Goal: Task Accomplishment & Management: Complete application form

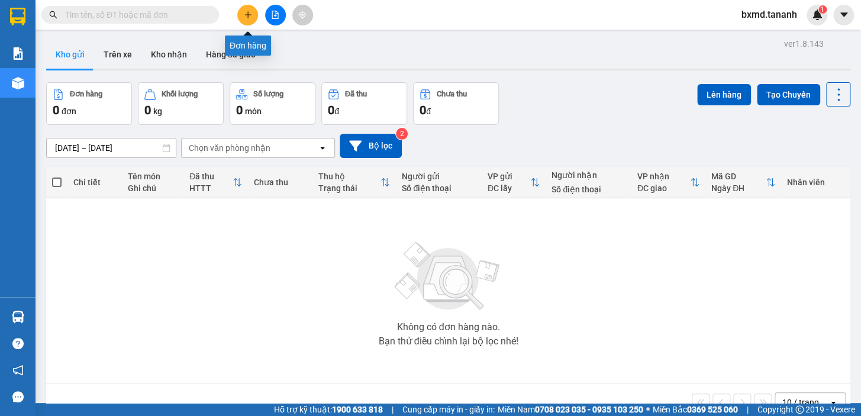
click at [244, 17] on icon "plus" at bounding box center [248, 15] width 8 height 8
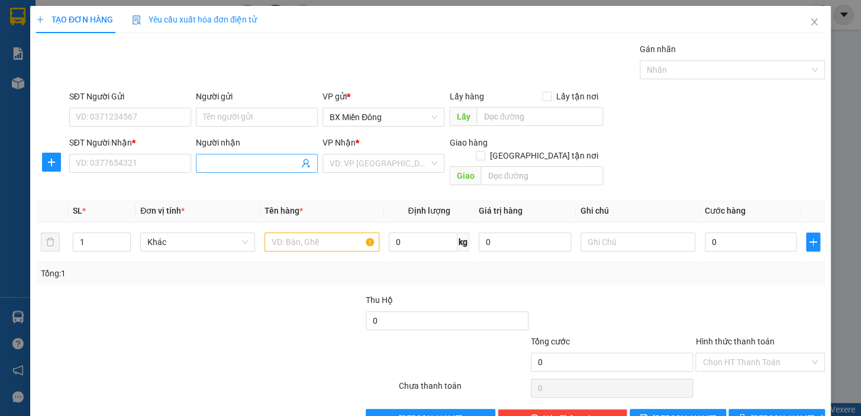
click at [224, 160] on input "Người nhận" at bounding box center [251, 163] width 96 height 13
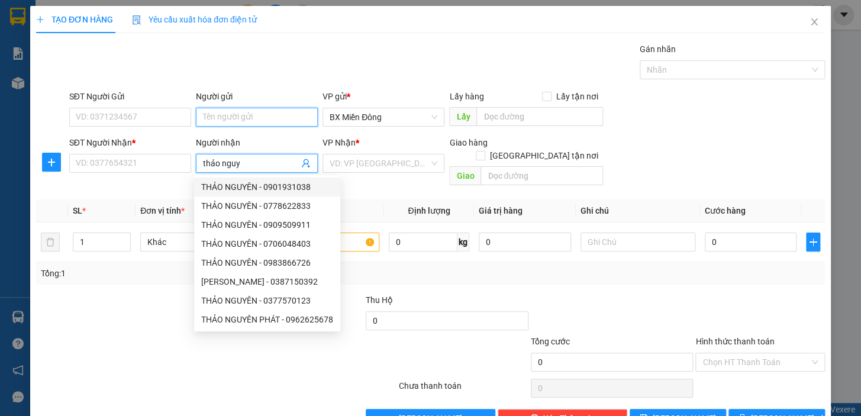
click at [238, 121] on input "Người gửi" at bounding box center [257, 117] width 122 height 19
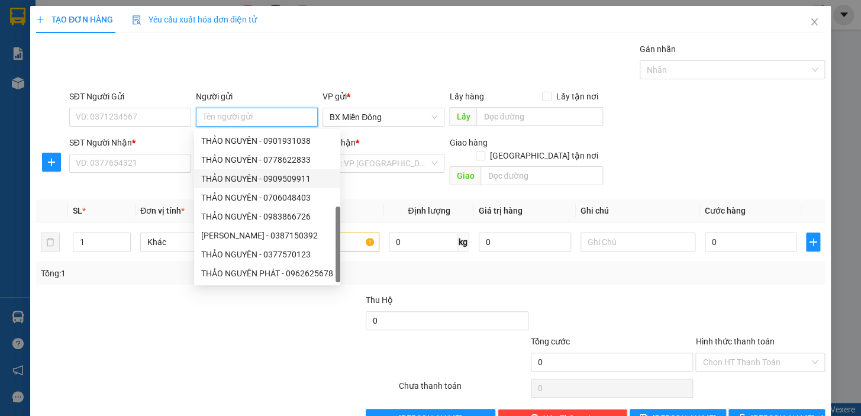
scroll to position [37, 0]
click at [117, 294] on div at bounding box center [117, 314] width 165 height 41
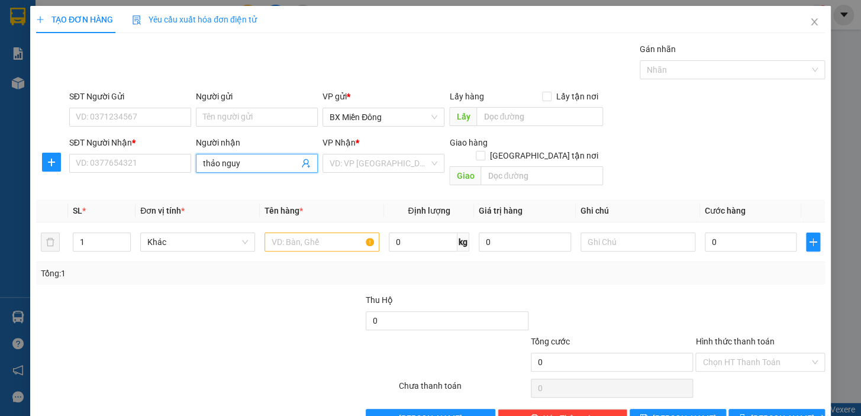
click at [262, 159] on input "thảo nguy" at bounding box center [251, 163] width 96 height 13
type input "thảo nguyên"
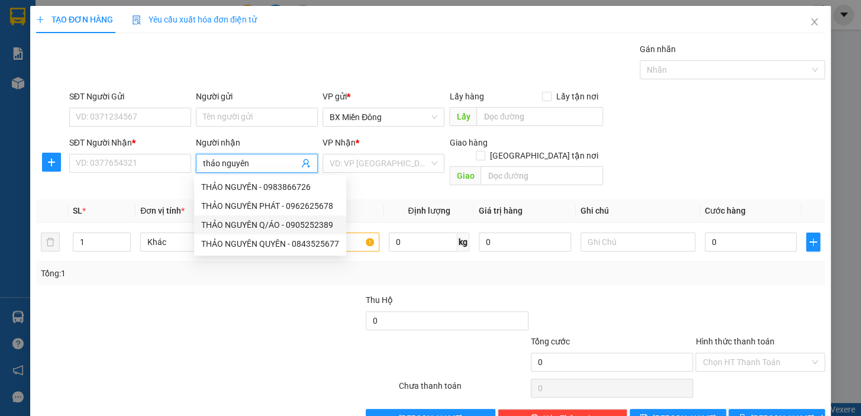
click at [284, 227] on div "THẢO NGUYÊN Q/ÁO - 0905252389" at bounding box center [270, 224] width 138 height 13
type input "0905252389"
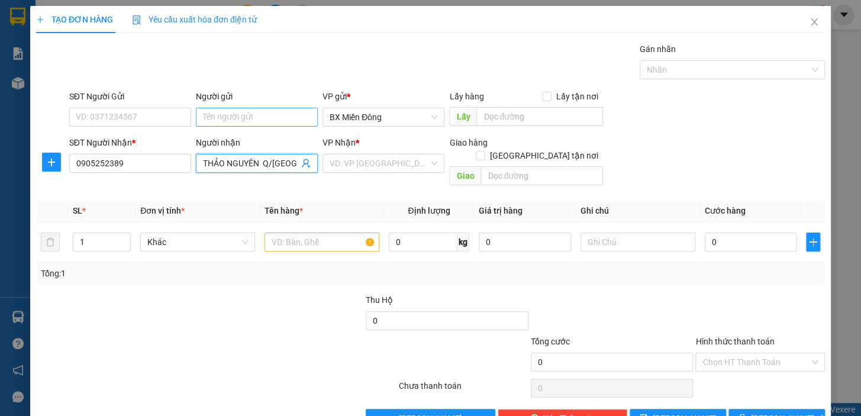
type input "THẢO NGUYÊN Q/ÁO"
click at [261, 126] on input "Người gửi" at bounding box center [257, 117] width 122 height 19
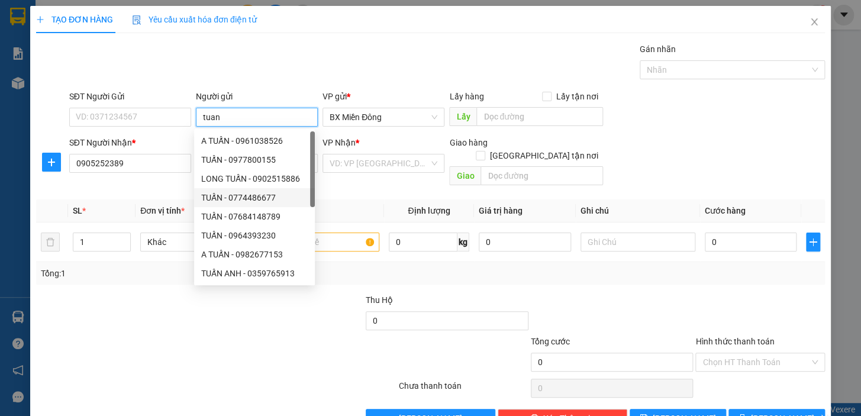
type input "tuan"
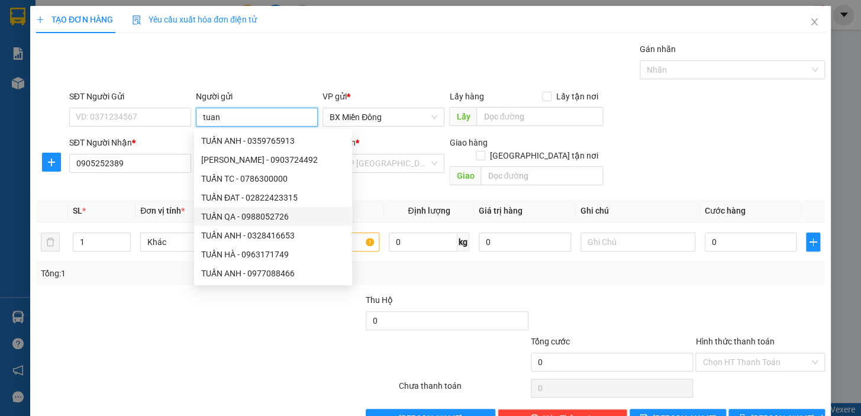
click at [250, 211] on div "TUẤN QA - 0988052726" at bounding box center [273, 216] width 144 height 13
type input "0988052726"
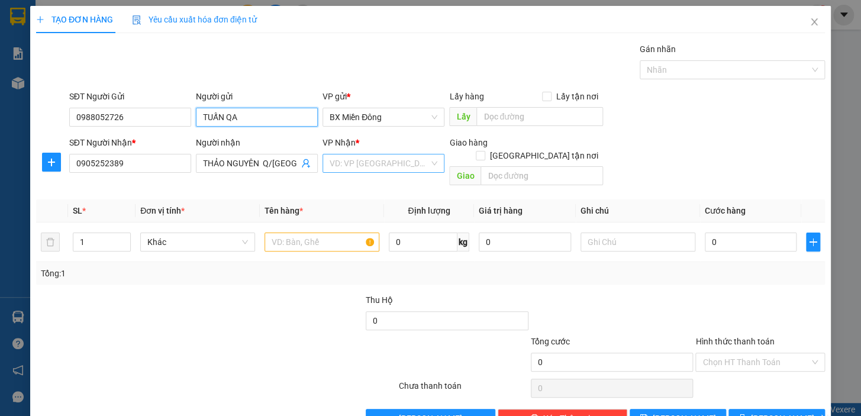
click at [430, 164] on div "VD: VP Sài Gòn" at bounding box center [384, 163] width 122 height 19
type input "TUẤN QA"
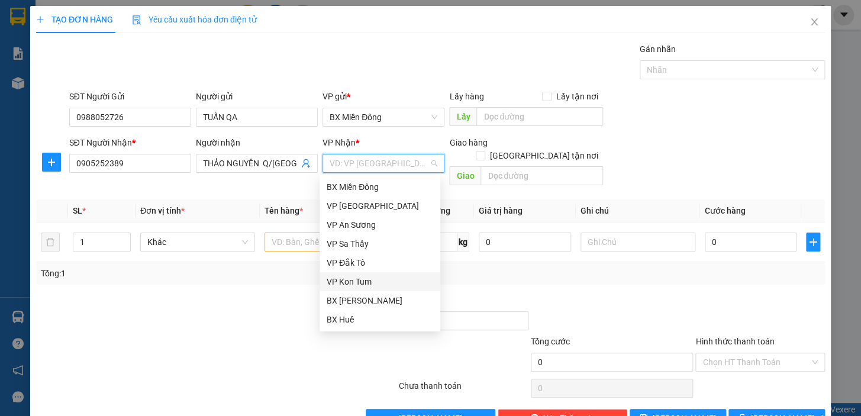
click at [372, 282] on div "VP Kon Tum" at bounding box center [380, 281] width 107 height 13
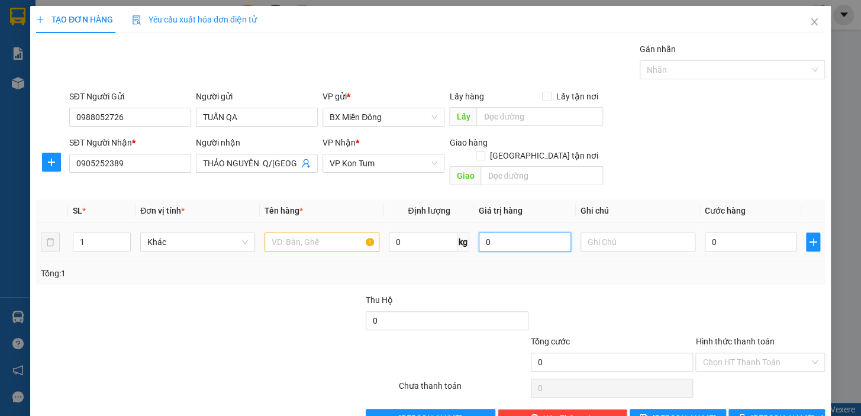
click at [536, 233] on input "0" at bounding box center [525, 242] width 92 height 19
click at [110, 233] on input "1" at bounding box center [101, 242] width 57 height 18
type input "4"
click at [344, 234] on input "text" at bounding box center [322, 242] width 115 height 19
type input "quần áo"
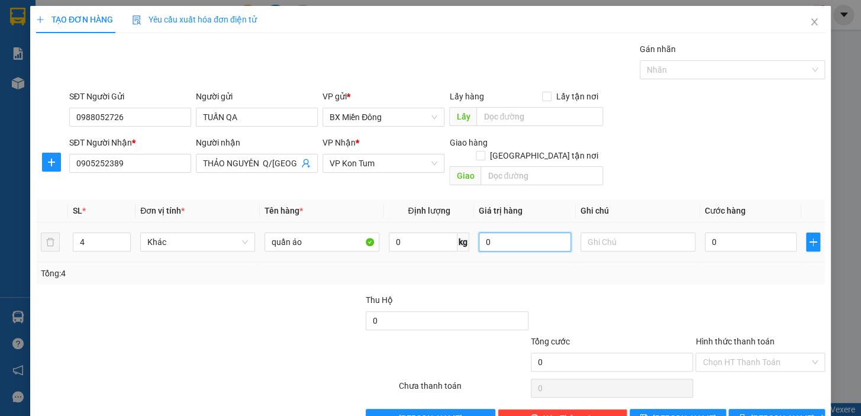
click at [520, 233] on input "0" at bounding box center [525, 242] width 92 height 19
click at [485, 233] on input "0.400" at bounding box center [525, 242] width 92 height 19
click at [629, 235] on input "text" at bounding box center [638, 242] width 115 height 19
click at [809, 237] on icon "plus" at bounding box center [813, 241] width 9 height 9
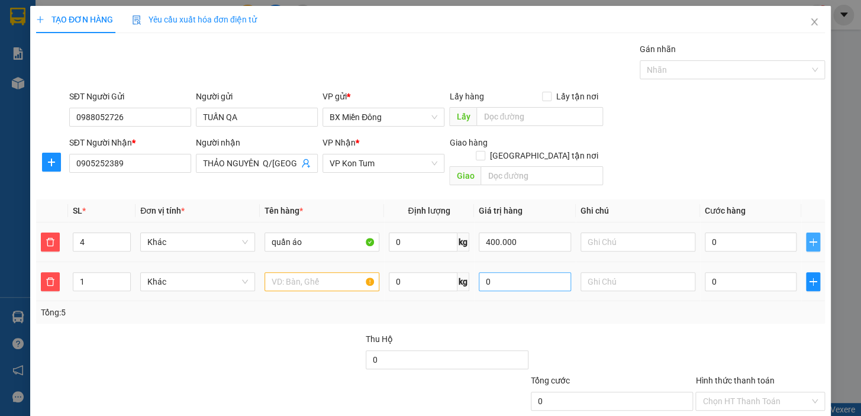
scroll to position [60, 0]
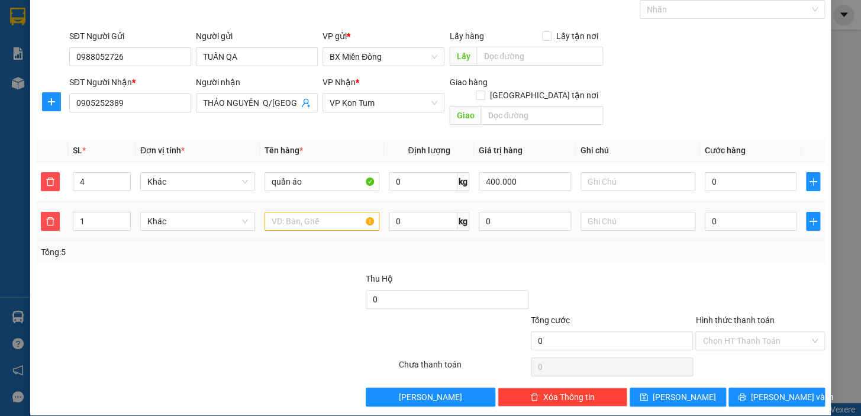
click at [39, 208] on td at bounding box center [52, 222] width 32 height 40
click at [48, 217] on icon "delete" at bounding box center [50, 221] width 9 height 9
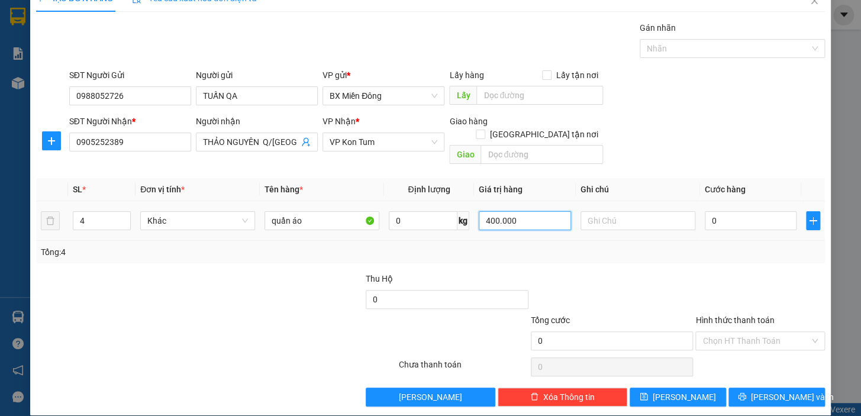
drag, startPoint x: 524, startPoint y: 202, endPoint x: 470, endPoint y: 201, distance: 53.9
click at [474, 201] on td "400.000" at bounding box center [525, 221] width 102 height 40
type input "0"
click at [722, 211] on input "0" at bounding box center [751, 220] width 92 height 19
type input "4"
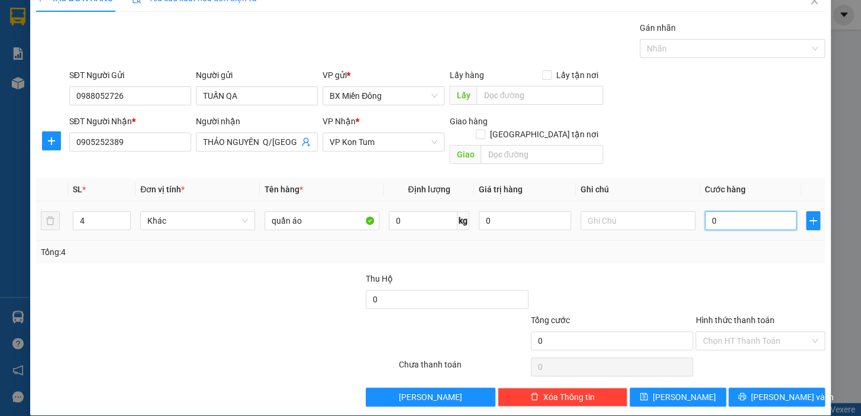
type input "4"
type input "40"
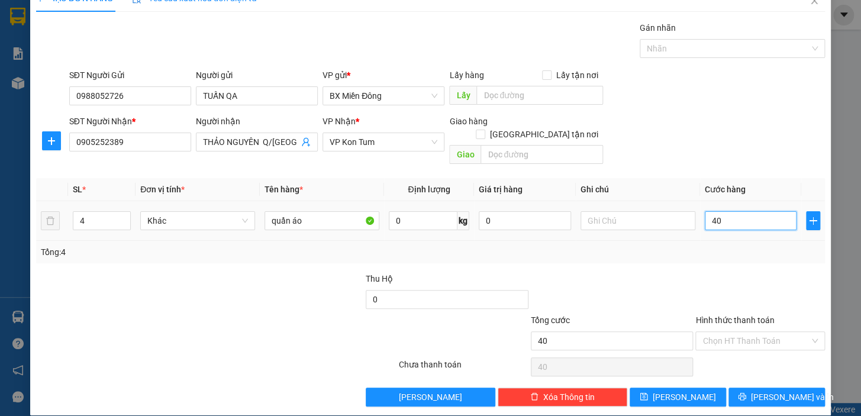
type input "400"
type input "400.000"
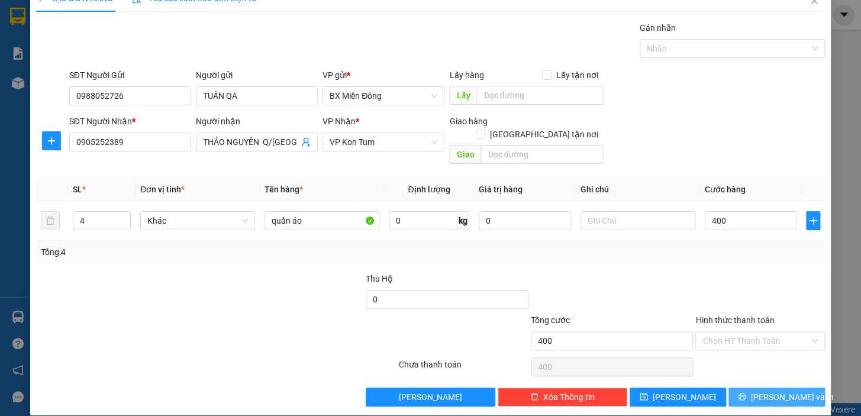
type input "400.000"
click at [746, 393] on icon "printer" at bounding box center [742, 397] width 8 height 8
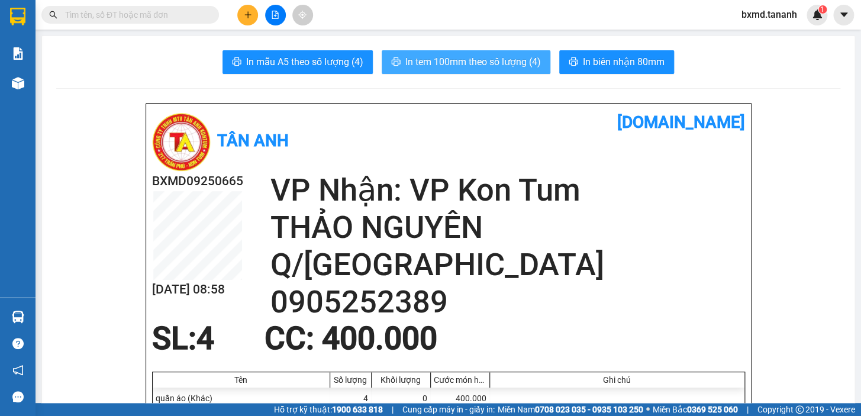
click at [444, 56] on span "In tem 100mm theo số lượng (4)" at bounding box center [474, 61] width 136 height 15
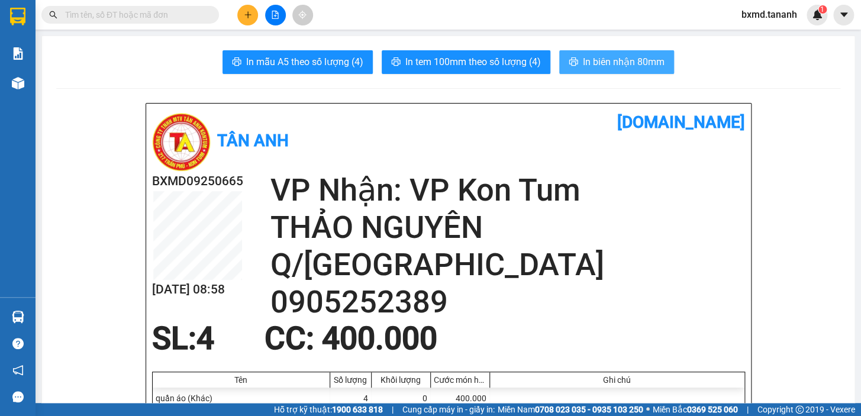
click at [627, 65] on span "In biên nhận 80mm" at bounding box center [624, 61] width 82 height 15
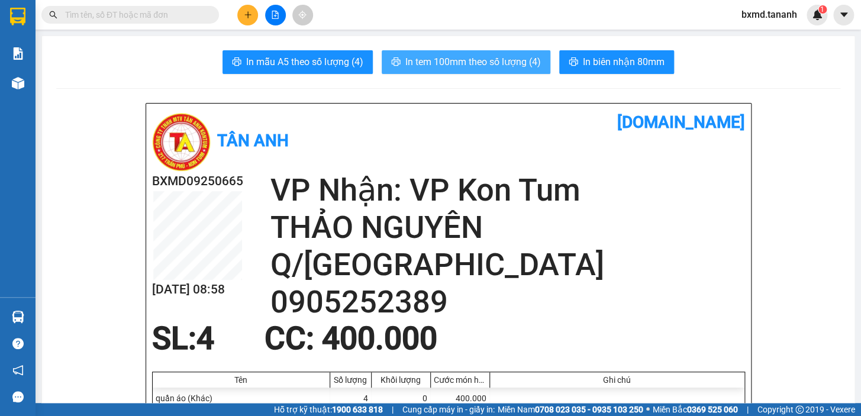
click at [495, 63] on span "In tem 100mm theo số lượng (4)" at bounding box center [474, 61] width 136 height 15
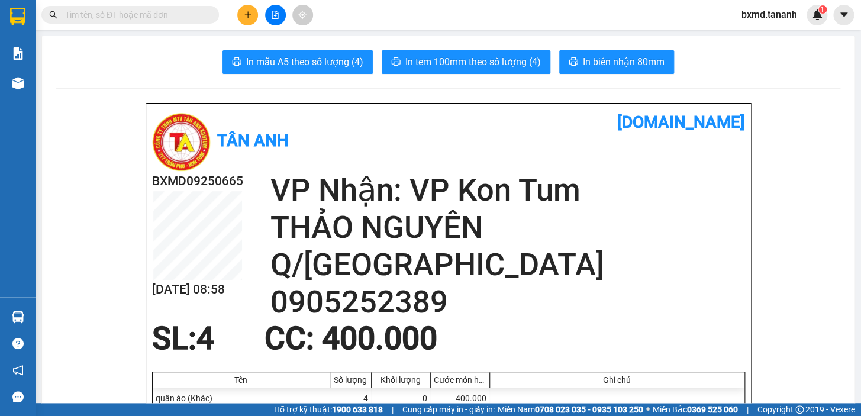
click at [254, 17] on button at bounding box center [247, 15] width 21 height 21
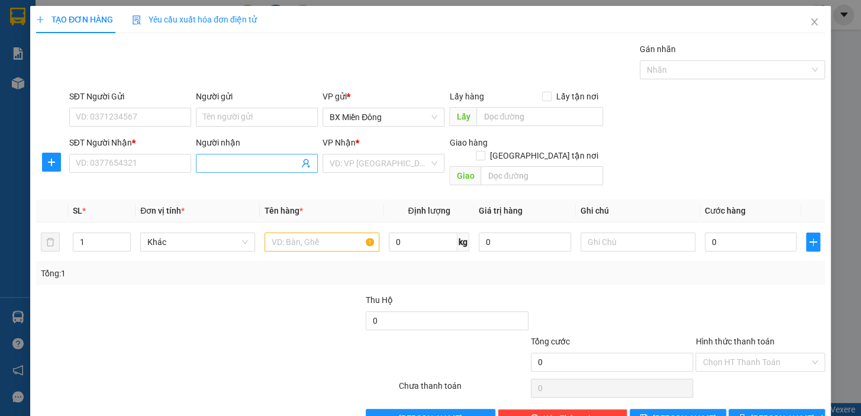
click at [223, 157] on input "Người nhận" at bounding box center [251, 163] width 96 height 13
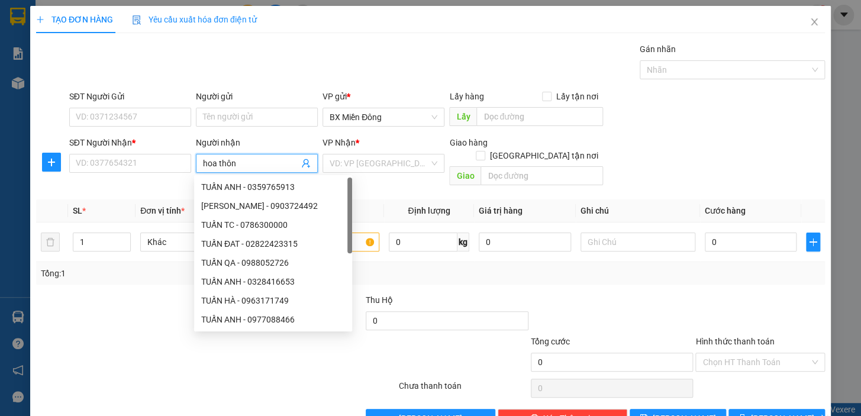
type input "hoa thông"
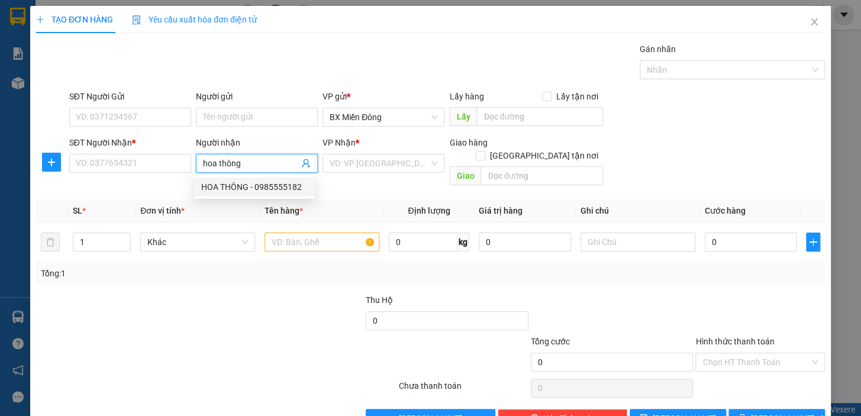
click at [233, 187] on div "HOA THÔNG - 0985555182" at bounding box center [254, 187] width 107 height 13
type input "0985555182"
type input "HOA THÔNG"
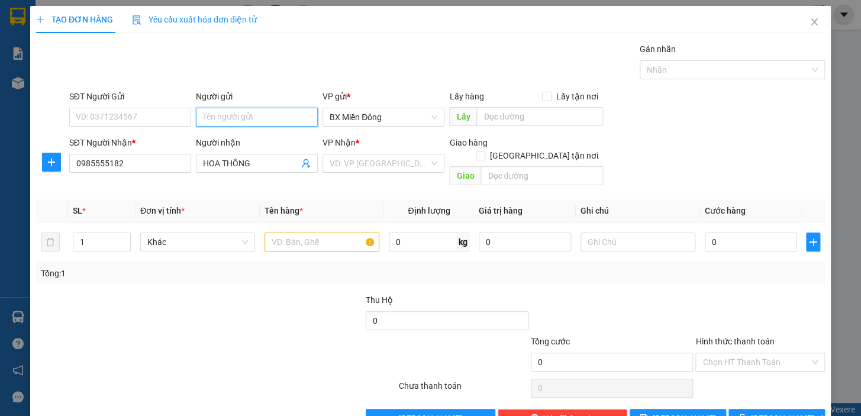
click at [253, 114] on input "Người gửi" at bounding box center [257, 117] width 122 height 19
type input "nhâm"
click at [249, 141] on div "NHÂM - 0909096030" at bounding box center [254, 140] width 107 height 13
type input "0909096030"
type input "NHÂM"
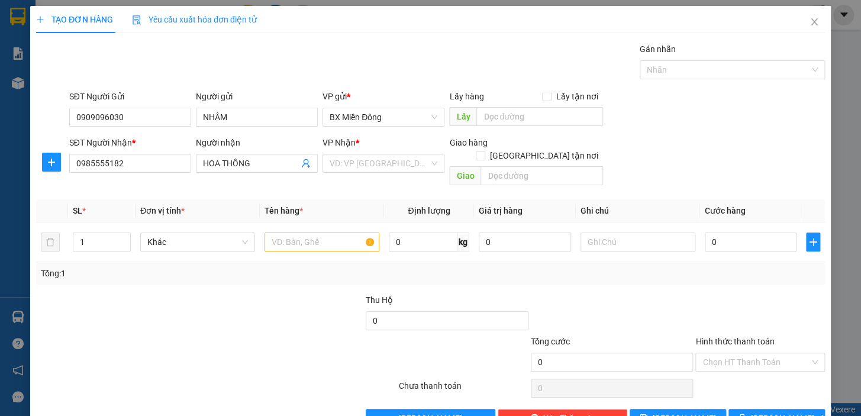
click at [393, 176] on div "VP Nhận * VD: VP Sài Gòn" at bounding box center [384, 156] width 122 height 41
drag, startPoint x: 393, startPoint y: 165, endPoint x: 388, endPoint y: 202, distance: 37.0
click at [392, 165] on input "search" at bounding box center [379, 164] width 99 height 18
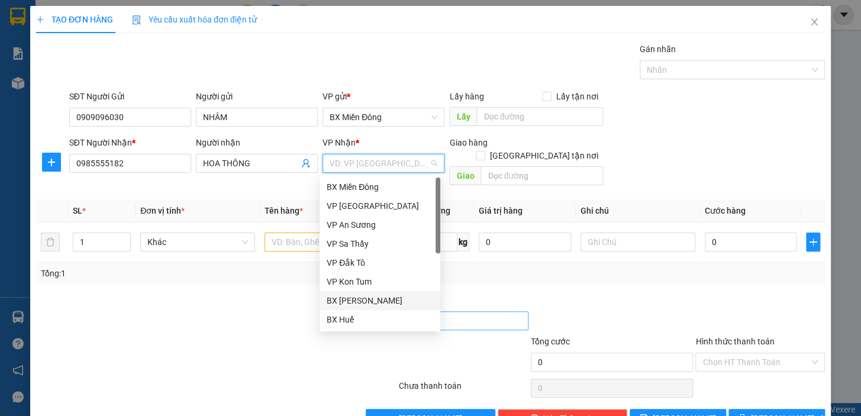
click at [381, 309] on div "BX Phạm Văn Đồng" at bounding box center [380, 300] width 121 height 19
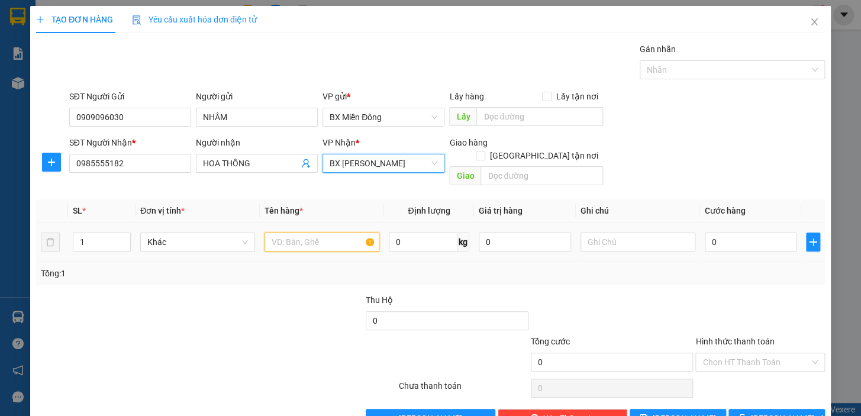
click at [310, 237] on input "text" at bounding box center [322, 242] width 115 height 19
type input "1 tx"
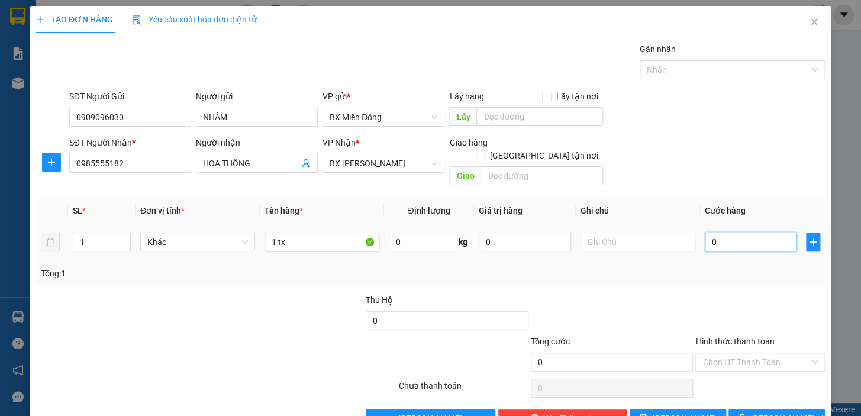
type input "1"
type input "10"
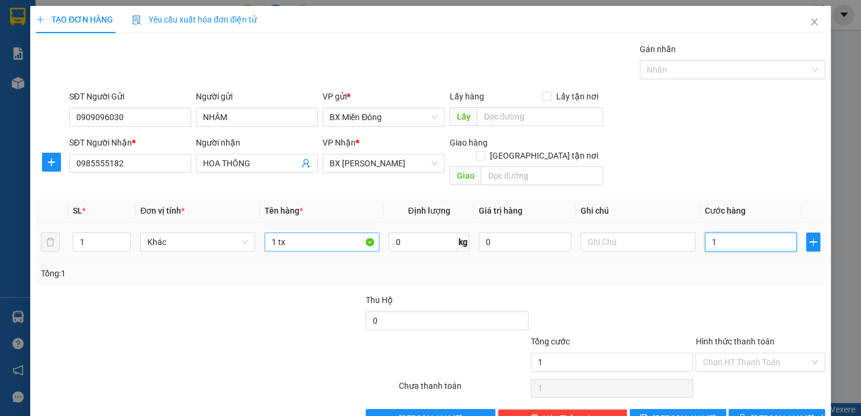
type input "10"
type input "100"
type input "100.000"
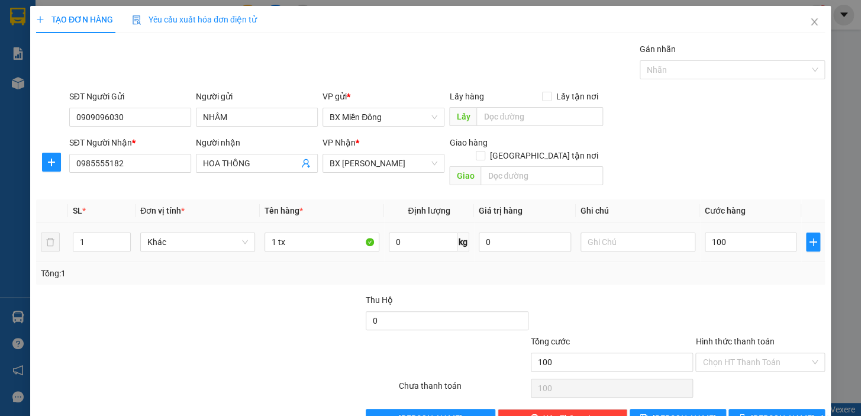
type input "100.000"
click at [300, 223] on td "1 tx" at bounding box center [322, 243] width 124 height 40
click at [303, 233] on input "1 tx" at bounding box center [322, 242] width 115 height 19
type input "1 TX"
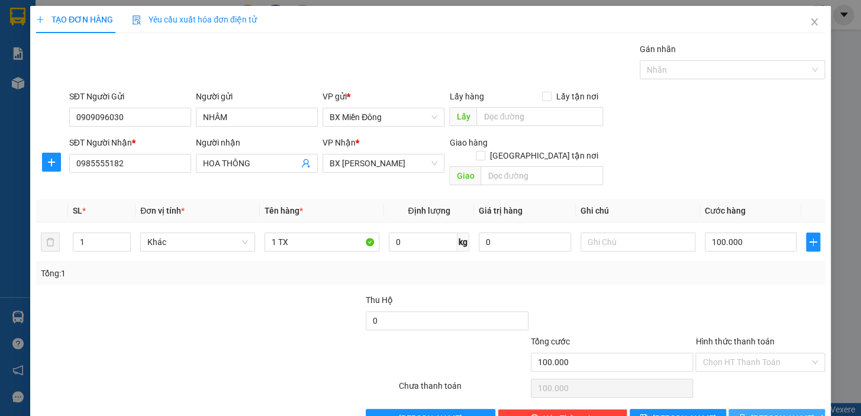
click at [763, 412] on span "Lưu và In" at bounding box center [792, 418] width 83 height 13
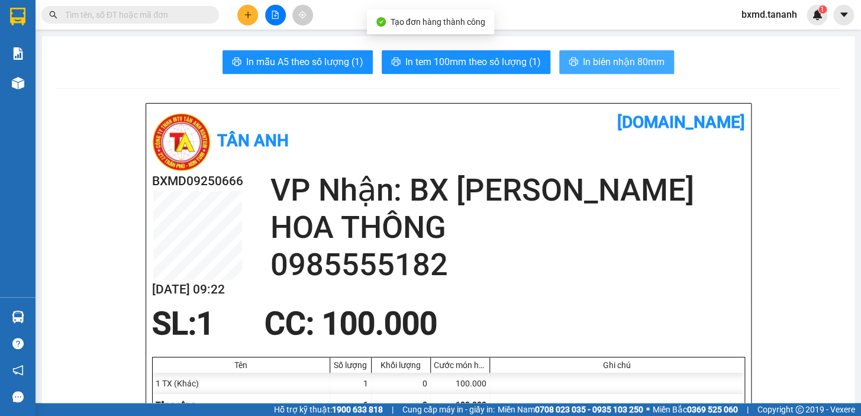
click at [606, 64] on span "In biên nhận 80mm" at bounding box center [624, 61] width 82 height 15
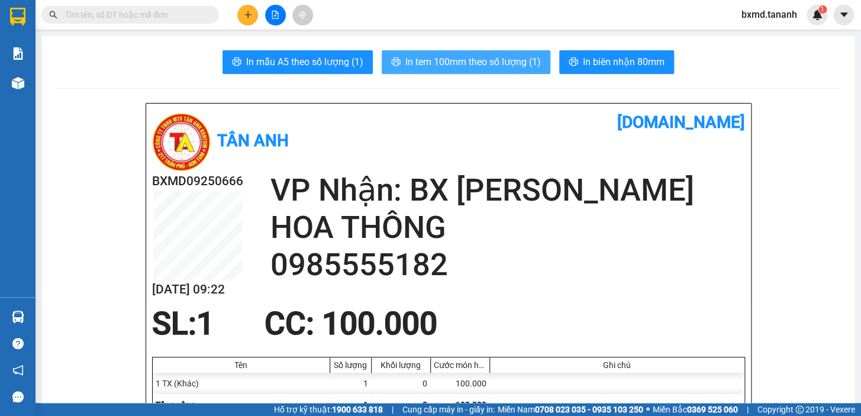
click at [464, 65] on span "In tem 100mm theo số lượng (1)" at bounding box center [474, 61] width 136 height 15
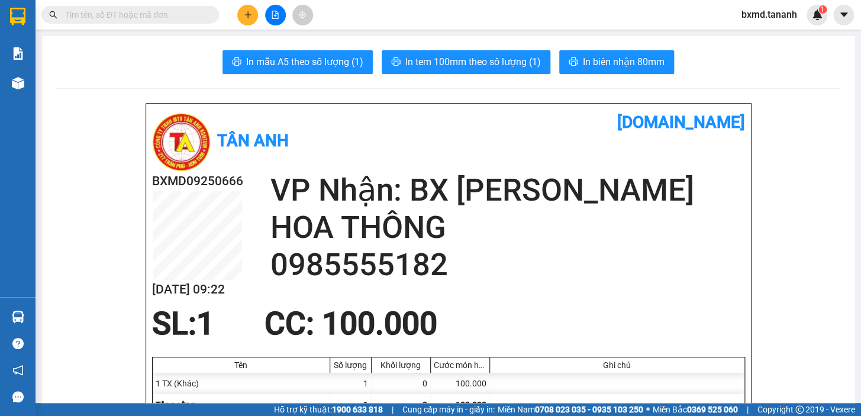
click at [250, 14] on icon "plus" at bounding box center [248, 15] width 8 height 8
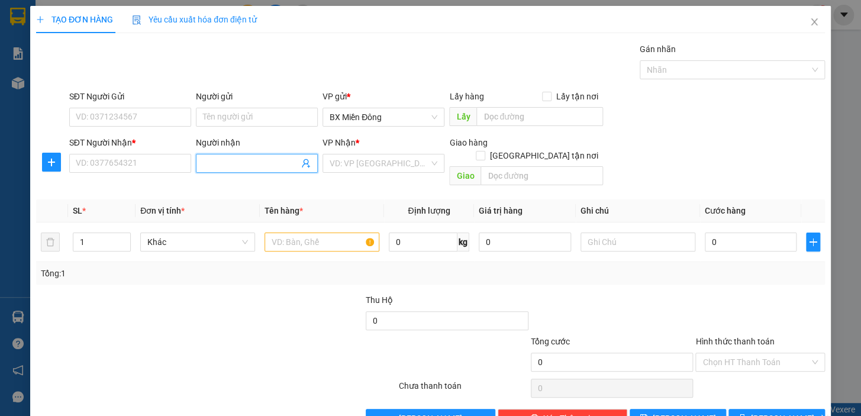
click at [245, 157] on input "Người nhận" at bounding box center [251, 163] width 96 height 13
type input "HẢI AN"
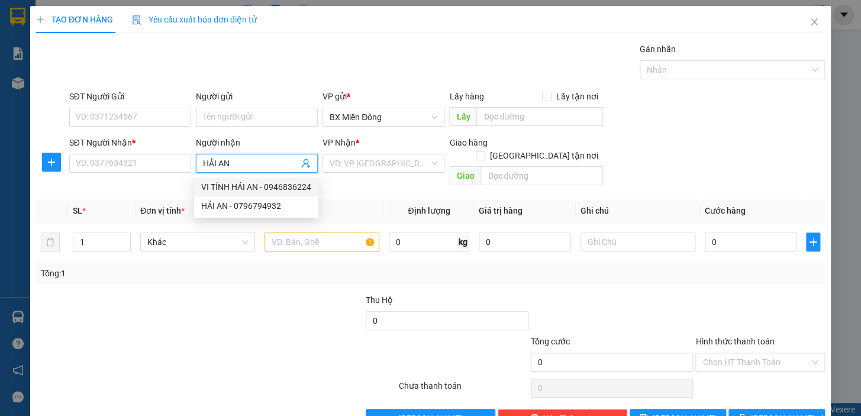
click at [245, 184] on div "VI TÍNH HẢI AN - 0946836224" at bounding box center [256, 187] width 110 height 13
type input "0946836224"
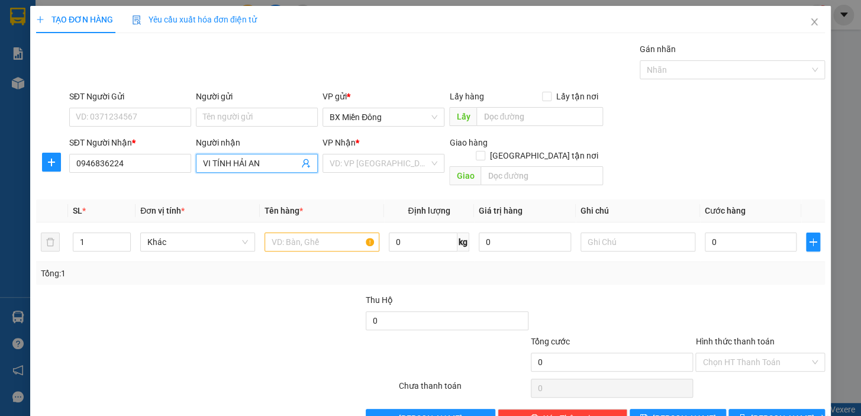
type input "VI TÍNH HẢI AN"
click at [198, 102] on div "Người gửi" at bounding box center [257, 96] width 122 height 13
click at [198, 108] on input "Người gửi" at bounding box center [257, 117] width 122 height 19
click at [207, 112] on input "Người gửi" at bounding box center [257, 117] width 122 height 19
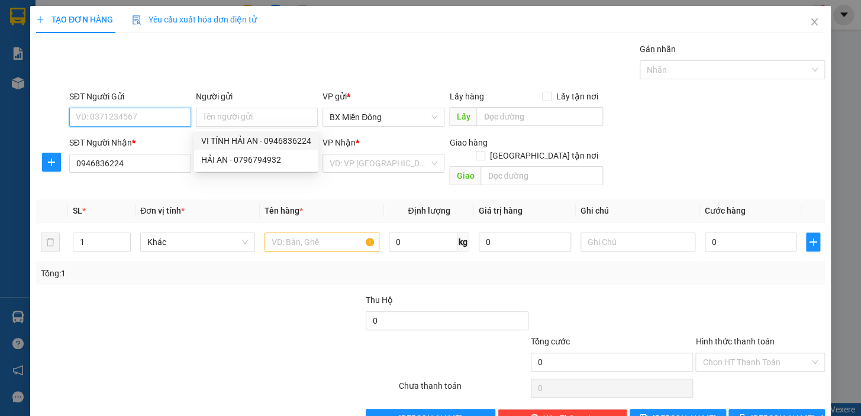
click at [180, 122] on input "SĐT Người Gửi" at bounding box center [130, 117] width 122 height 19
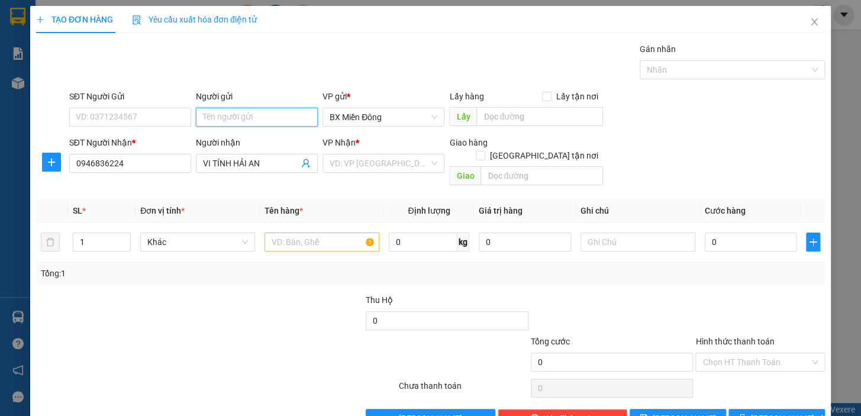
click at [266, 116] on input "Người gửi" at bounding box center [257, 117] width 122 height 19
type input "D"
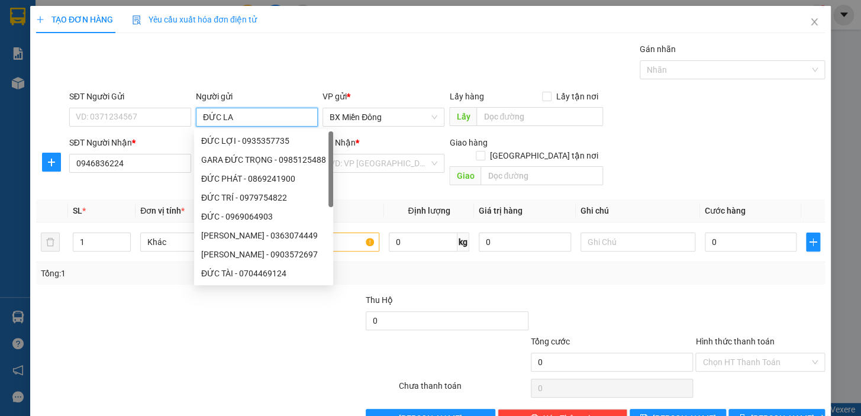
type input "ĐỨC LAN"
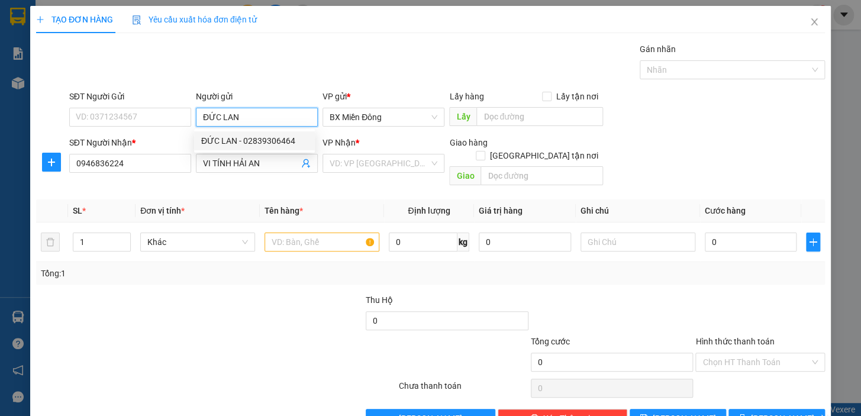
drag, startPoint x: 272, startPoint y: 140, endPoint x: 287, endPoint y: 145, distance: 16.1
click at [271, 140] on div "ĐỨC LAN - 02839306464" at bounding box center [254, 140] width 107 height 13
type input "02839306464"
click at [420, 172] on div "VD: VP Sài Gòn" at bounding box center [384, 163] width 122 height 19
type input "ĐỨC LAN"
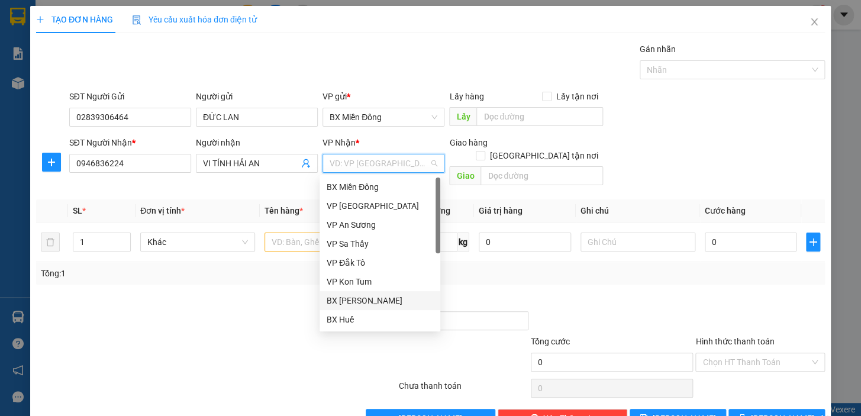
click at [377, 303] on div "BX Phạm Văn Đồng" at bounding box center [380, 300] width 107 height 13
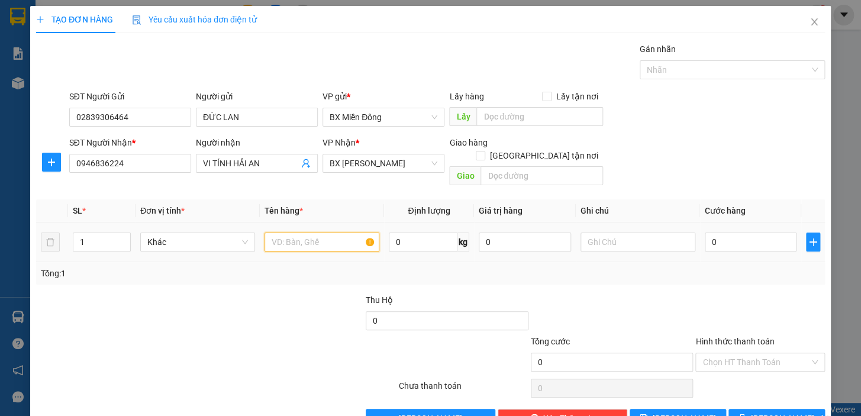
click at [302, 233] on input "text" at bounding box center [322, 242] width 115 height 19
type input "1 TG"
type input "4"
click at [722, 239] on div "0" at bounding box center [751, 242] width 92 height 24
click at [723, 234] on input "0" at bounding box center [751, 242] width 92 height 19
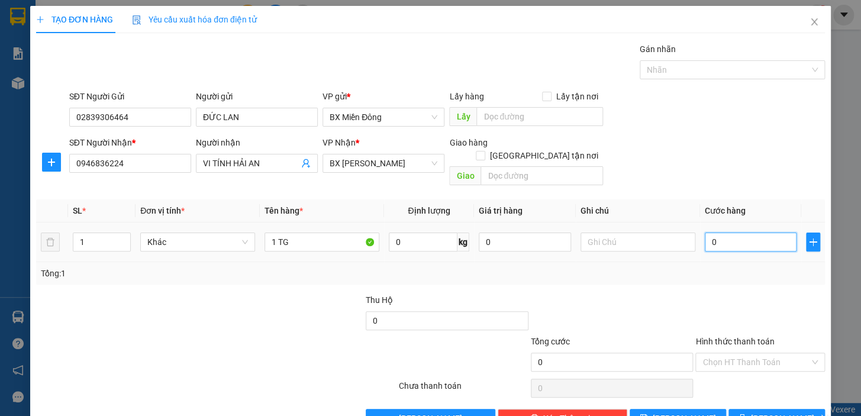
type input "4"
type input "40"
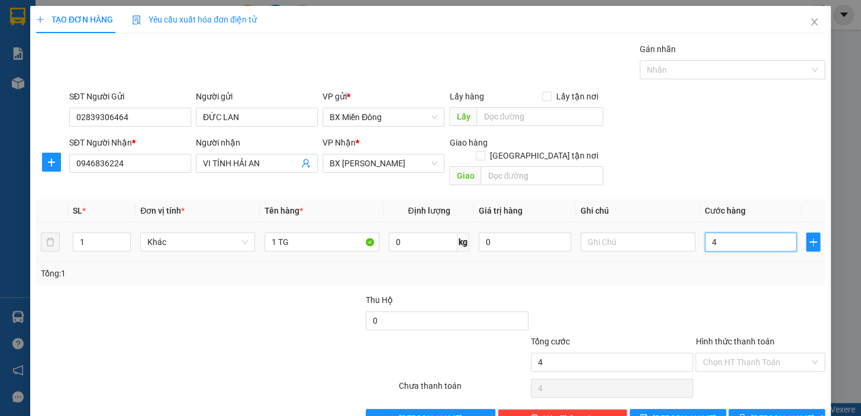
type input "40"
type input "40.000"
click at [776, 412] on span "Lưu và In" at bounding box center [792, 418] width 83 height 13
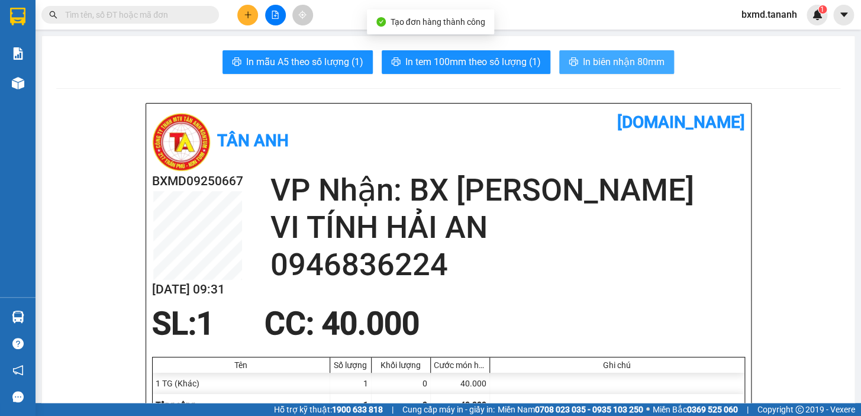
click at [612, 57] on span "In biên nhận 80mm" at bounding box center [624, 61] width 82 height 15
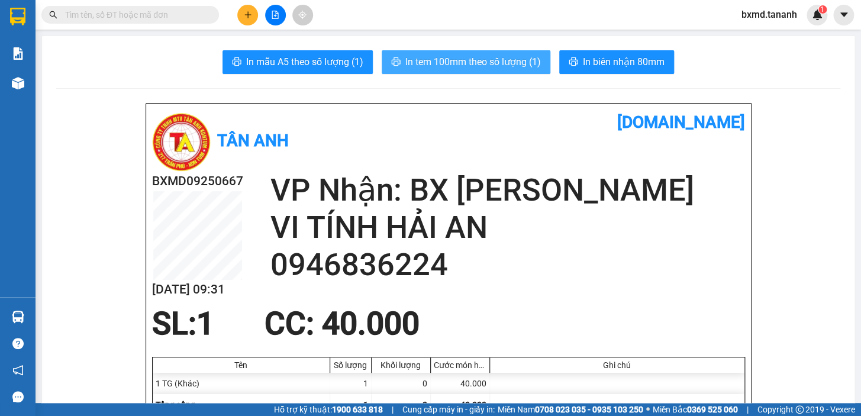
click at [491, 60] on span "In tem 100mm theo số lượng (1)" at bounding box center [474, 61] width 136 height 15
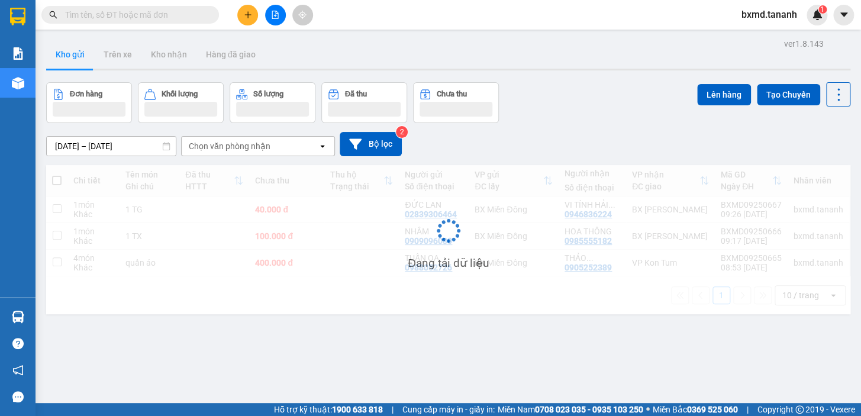
click at [248, 18] on icon "plus" at bounding box center [248, 15] width 8 height 8
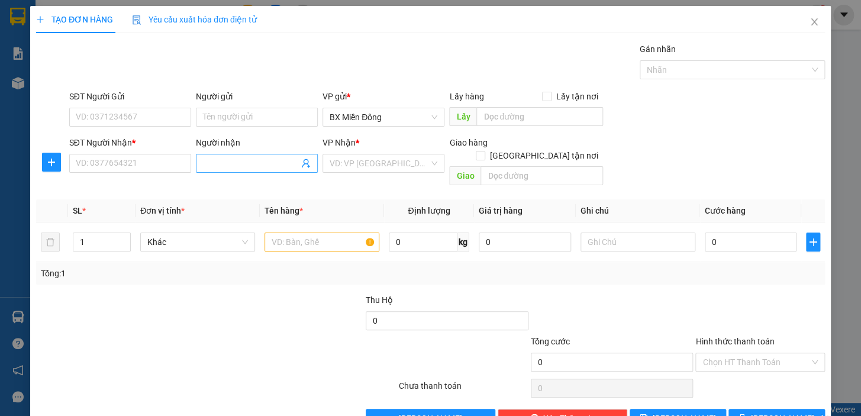
click at [229, 159] on input "Người nhận" at bounding box center [251, 163] width 96 height 13
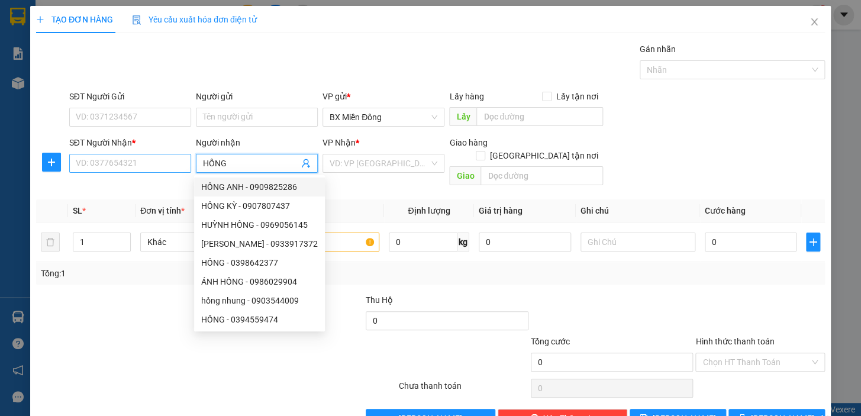
type input "HỒNG"
click at [117, 169] on input "SĐT Người Nhận *" at bounding box center [130, 163] width 122 height 19
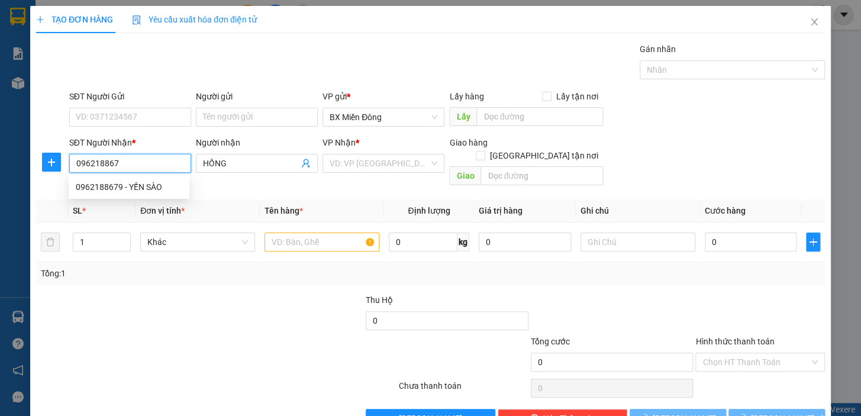
type input "0962188679"
click at [156, 184] on div "0962188679 - YẾN SÀO" at bounding box center [129, 187] width 107 height 13
type input "YẾN SÀO"
type input "50.000"
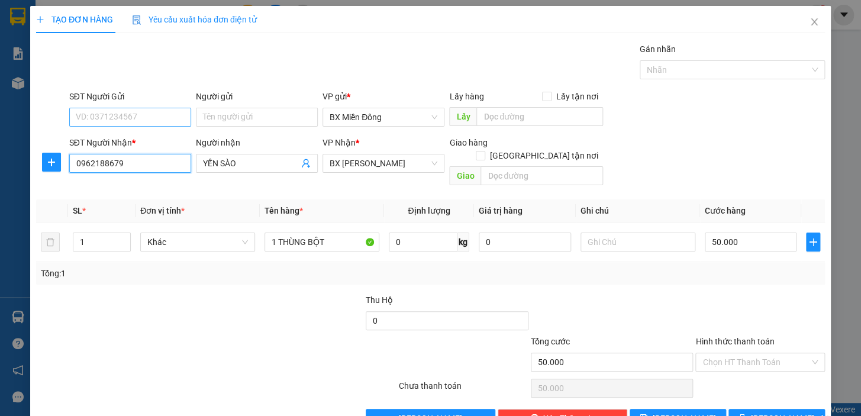
type input "0962188679"
drag, startPoint x: 166, startPoint y: 122, endPoint x: 167, endPoint y: 107, distance: 15.4
click at [166, 120] on input "SĐT Người Gửi" at bounding box center [130, 117] width 122 height 19
type input "0919780069"
click at [240, 122] on input "Người gửi" at bounding box center [257, 117] width 122 height 19
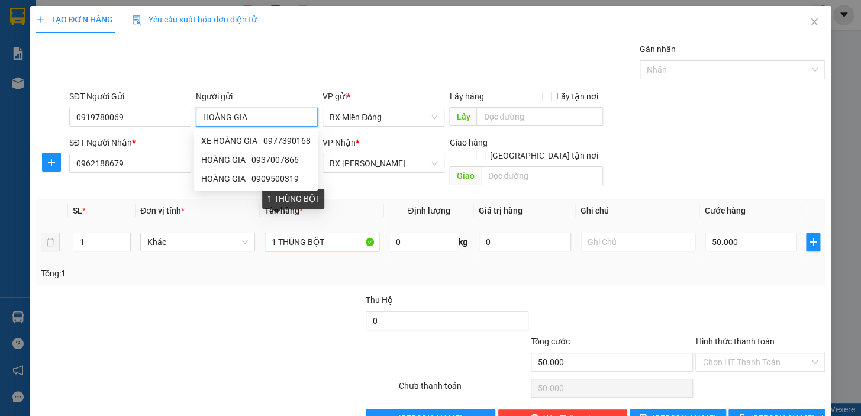
type input "HOÀNG GIA"
drag, startPoint x: 272, startPoint y: 225, endPoint x: 245, endPoint y: 247, distance: 34.5
click at [247, 246] on tr "1 Khác 1 THÙNG BỘT 0 kg 0 50.000" at bounding box center [430, 243] width 789 height 40
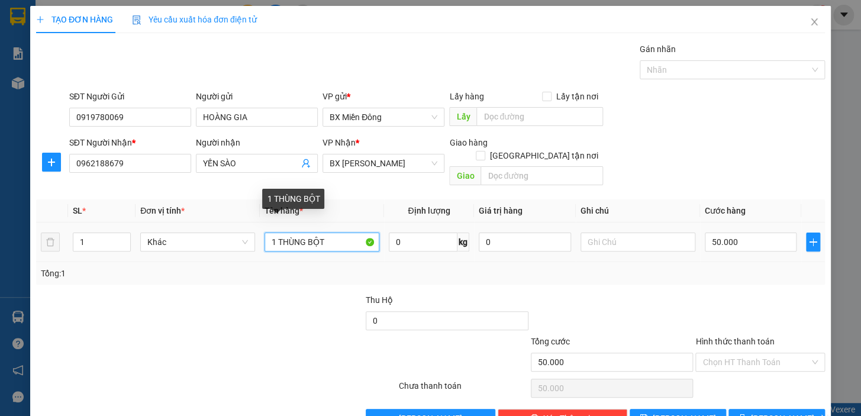
click at [339, 233] on input "1 THÙNG BỘT" at bounding box center [322, 242] width 115 height 19
type input "1 CỤC"
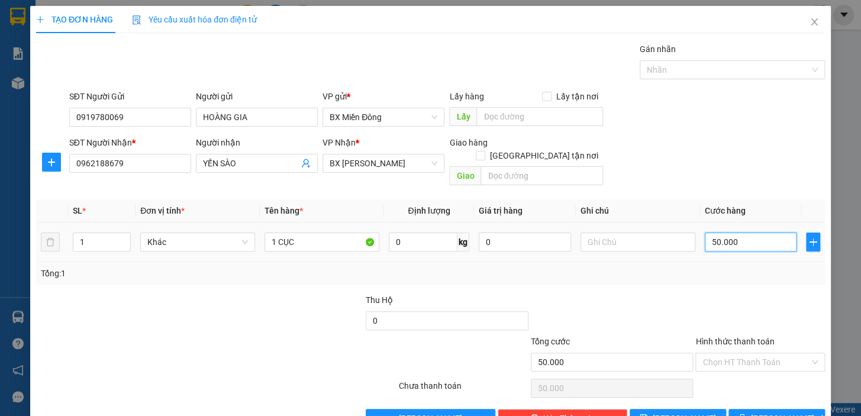
click at [736, 233] on input "50.000" at bounding box center [751, 242] width 92 height 19
type input "4"
type input "40"
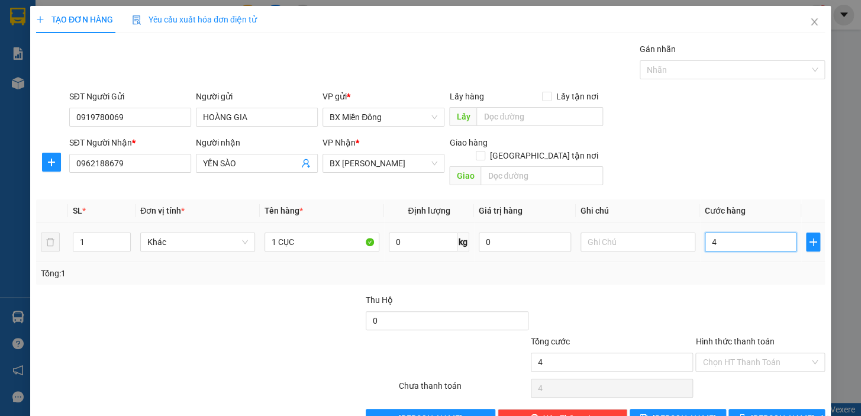
type input "40"
type input "40.000"
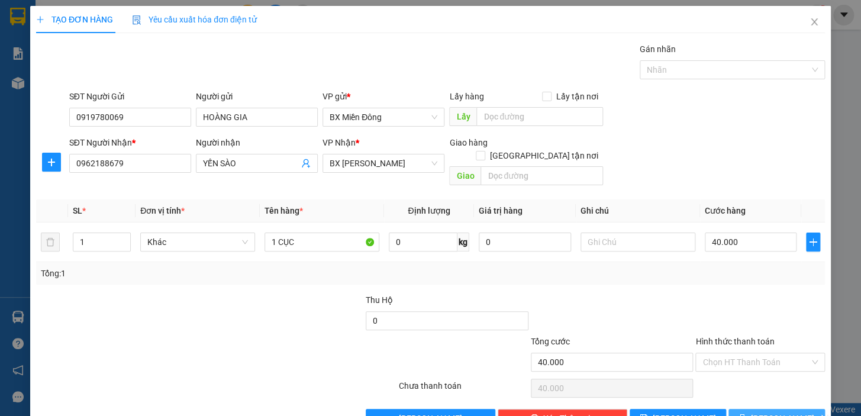
click at [767, 412] on span "Lưu và In" at bounding box center [792, 418] width 83 height 13
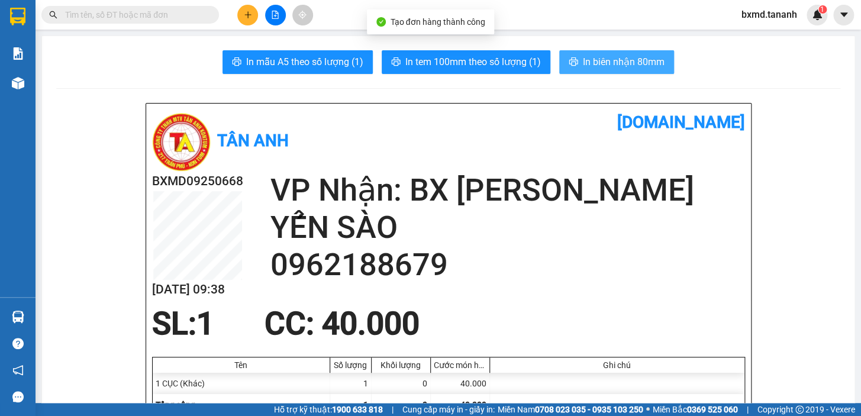
click at [618, 58] on span "In biên nhận 80mm" at bounding box center [624, 61] width 82 height 15
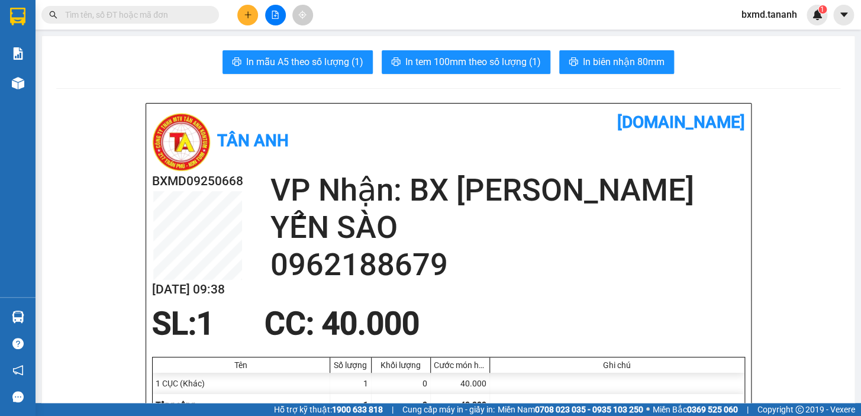
click at [246, 21] on button at bounding box center [247, 15] width 21 height 21
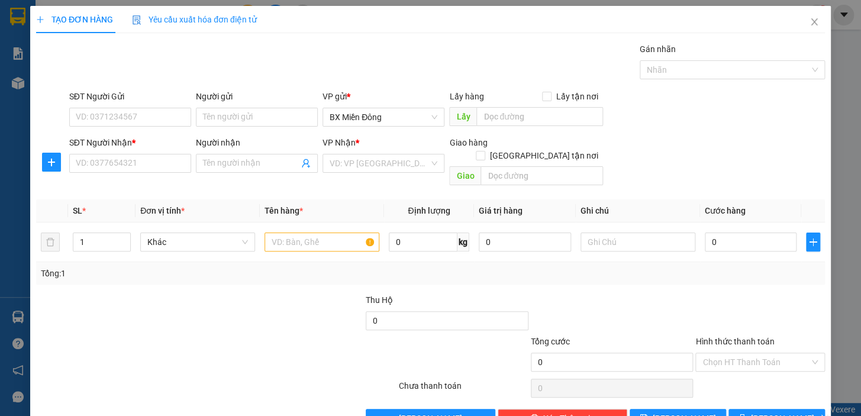
drag, startPoint x: 251, startPoint y: 166, endPoint x: 250, endPoint y: 147, distance: 18.4
click at [249, 160] on input "Người nhận" at bounding box center [251, 163] width 96 height 13
drag, startPoint x: 221, startPoint y: 162, endPoint x: 227, endPoint y: 165, distance: 6.4
click at [223, 162] on input "HÒA NHÂN" at bounding box center [251, 163] width 96 height 13
type input "HÒA NHÂN"
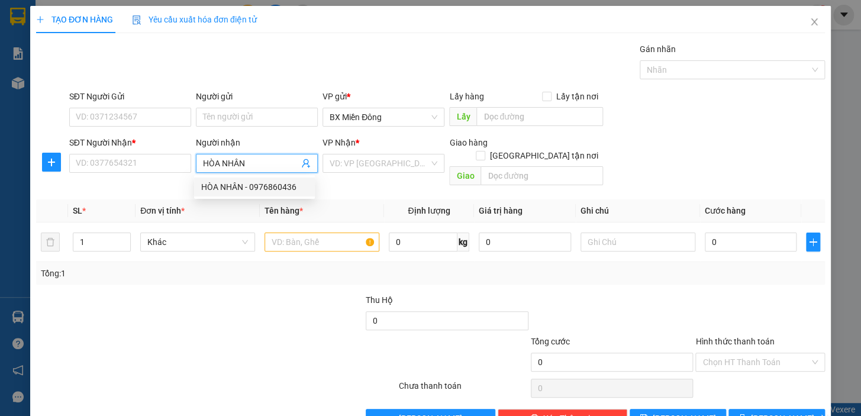
click at [249, 178] on div "HÒA NHÂN - 0976860436" at bounding box center [254, 187] width 121 height 19
type input "0976860436"
type input "HÒA NHÂN"
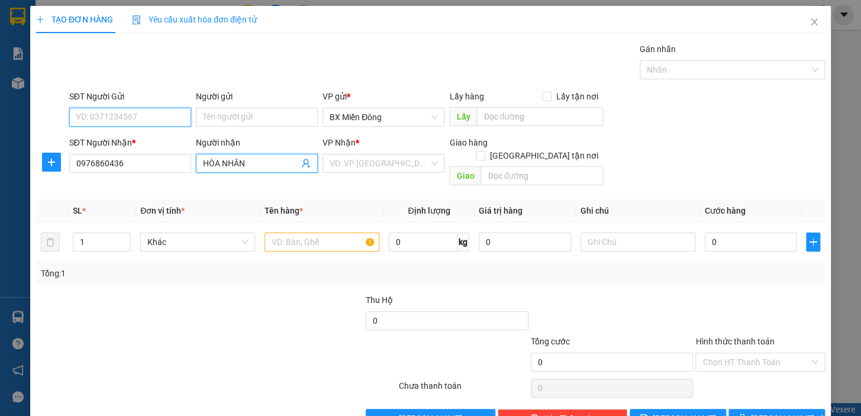
click at [162, 120] on input "SĐT Người Gửi" at bounding box center [130, 117] width 122 height 19
click at [201, 118] on input "Người gửi" at bounding box center [257, 117] width 122 height 19
type input "AN VIỆT TIẾN"
click at [131, 118] on input "SĐT Người Gửi" at bounding box center [130, 117] width 122 height 19
click at [112, 118] on input "056868686" at bounding box center [130, 117] width 122 height 19
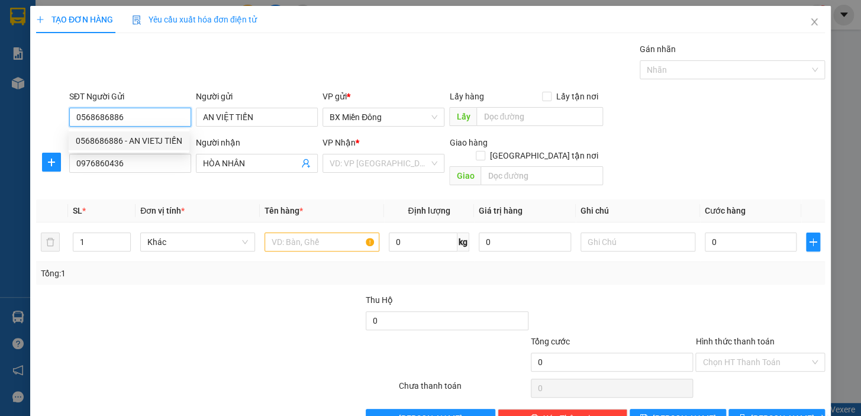
type input "0568686886"
drag, startPoint x: 413, startPoint y: 149, endPoint x: 399, endPoint y: 162, distance: 18.8
click at [410, 153] on div "VP Nhận *" at bounding box center [384, 145] width 122 height 18
click at [399, 162] on input "search" at bounding box center [379, 164] width 99 height 18
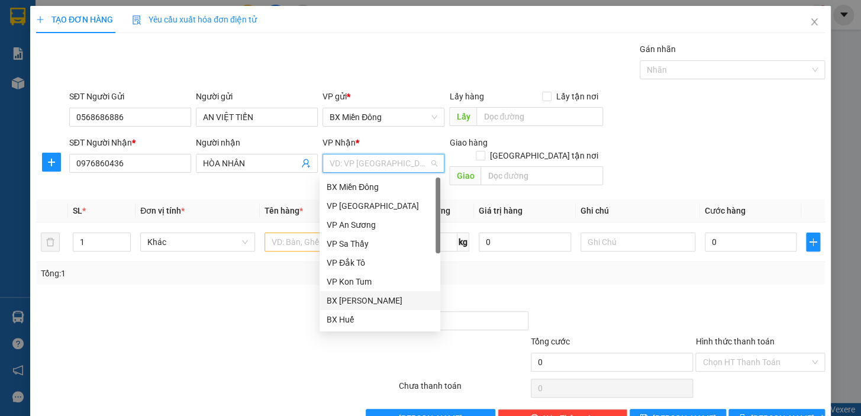
click at [375, 302] on div "BX Phạm Văn Đồng" at bounding box center [380, 300] width 107 height 13
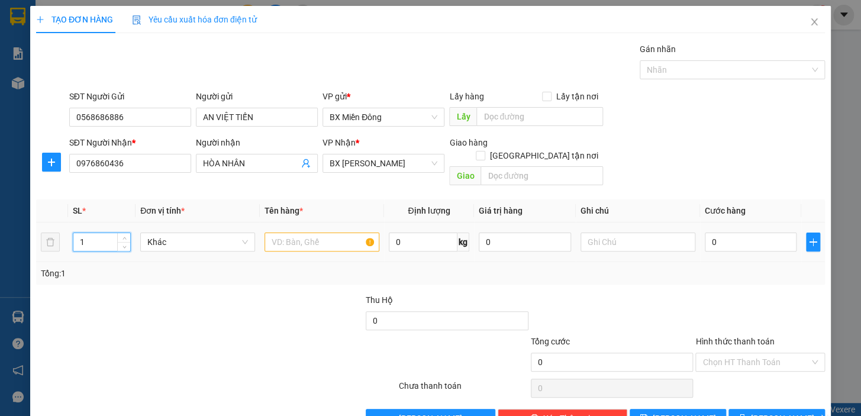
click at [107, 234] on input "1" at bounding box center [101, 242] width 57 height 18
type input "2"
type input "2 BAO"
type input "2"
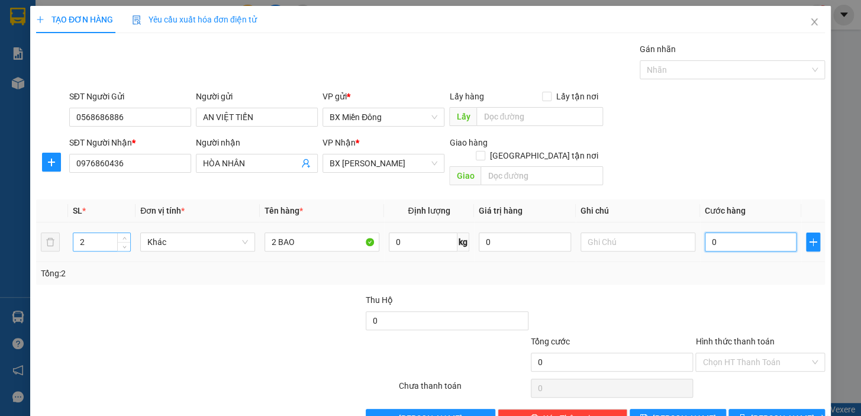
type input "2"
type input "20"
type input "200"
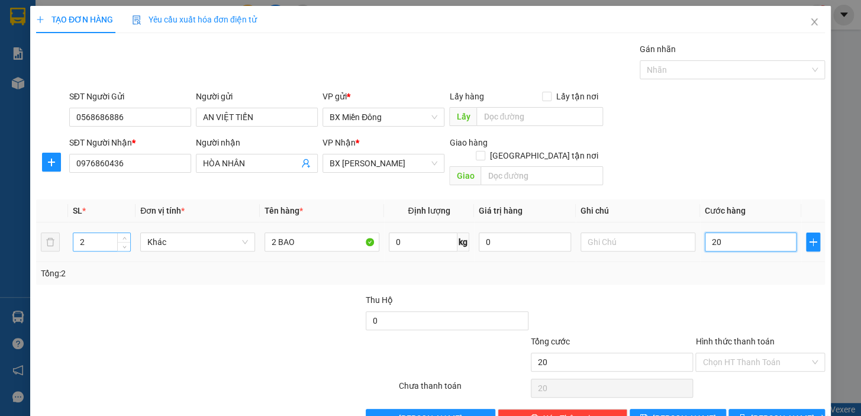
type input "200"
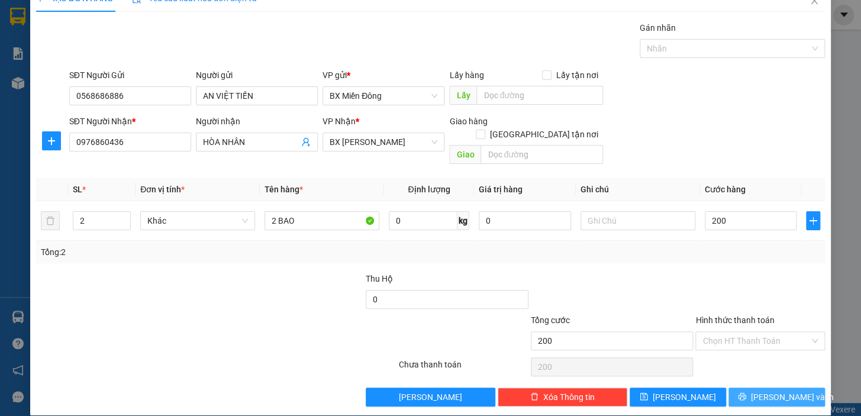
type input "200.000"
click at [767, 391] on span "Lưu và In" at bounding box center [792, 397] width 83 height 13
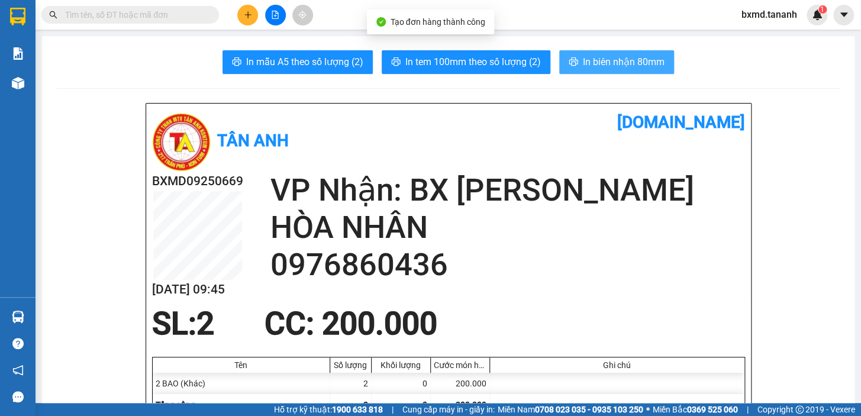
click at [628, 53] on button "In biên nhận 80mm" at bounding box center [616, 62] width 115 height 24
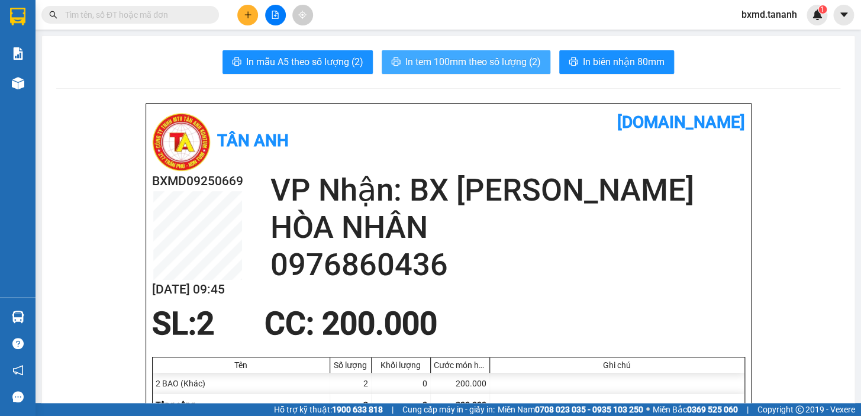
click at [541, 69] on button "In tem 100mm theo số lượng (2)" at bounding box center [466, 62] width 169 height 24
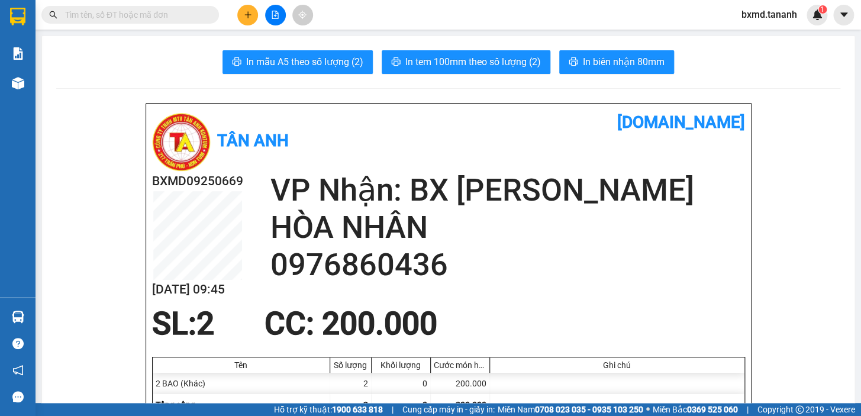
scroll to position [70, 0]
click at [248, 18] on icon "plus" at bounding box center [248, 15] width 8 height 8
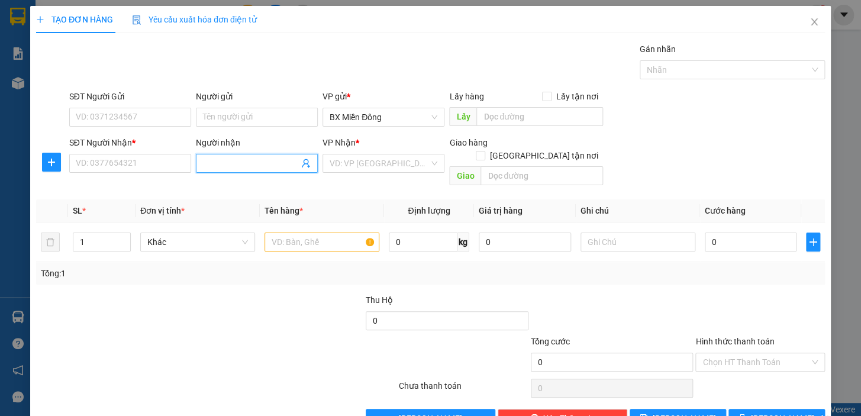
click at [224, 165] on input "Người nhận" at bounding box center [251, 163] width 96 height 13
type input "A HUỲNH"
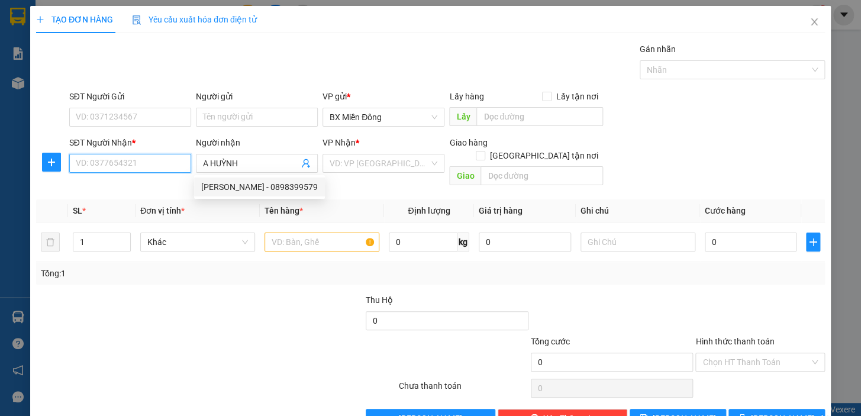
click at [127, 169] on input "SĐT Người Nhận *" at bounding box center [130, 163] width 122 height 19
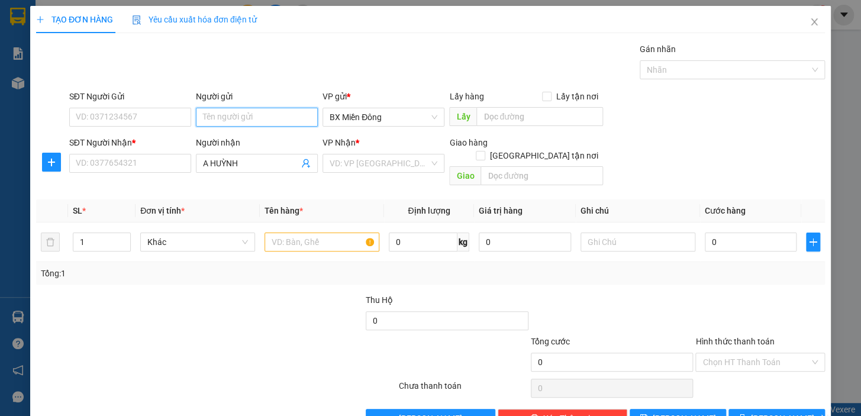
click at [216, 120] on input "Người gửi" at bounding box center [257, 117] width 122 height 19
click at [160, 104] on div "SĐT Người Gửi" at bounding box center [130, 99] width 122 height 18
click at [234, 120] on input "Người gửi" at bounding box center [257, 117] width 122 height 19
click at [236, 114] on input "Người gửi" at bounding box center [257, 117] width 122 height 19
type input "CNA CHEMICAL"
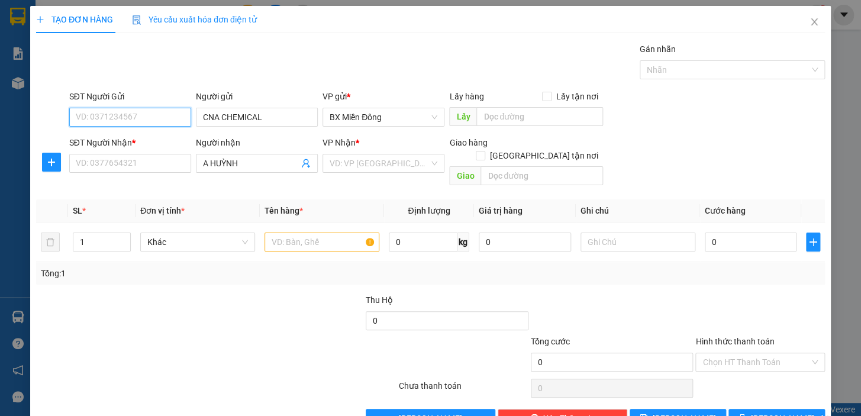
click at [110, 119] on input "SĐT Người Gửi" at bounding box center [130, 117] width 122 height 19
type input "0918194451"
click at [110, 158] on input "SĐT Người Nhận *" at bounding box center [130, 163] width 122 height 19
drag, startPoint x: 207, startPoint y: 162, endPoint x: 137, endPoint y: 185, distance: 73.6
click at [139, 185] on div "Transit Pickup Surcharge Ids Transit Deliver Surcharge Ids Transit Deliver Surc…" at bounding box center [430, 235] width 789 height 385
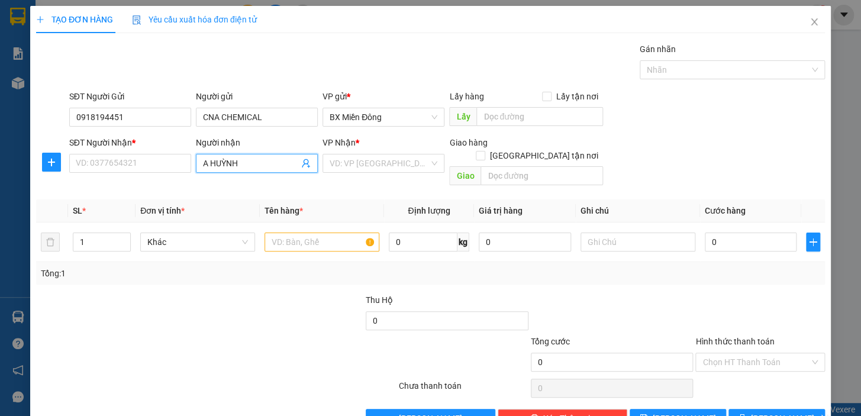
type input "HUỲNH"
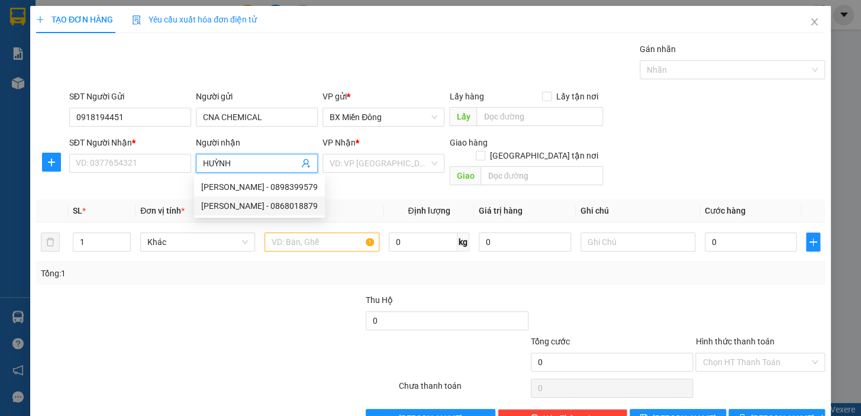
click at [238, 208] on div "VY HUỲNH - 0868018879" at bounding box center [259, 206] width 117 height 13
type input "0868018879"
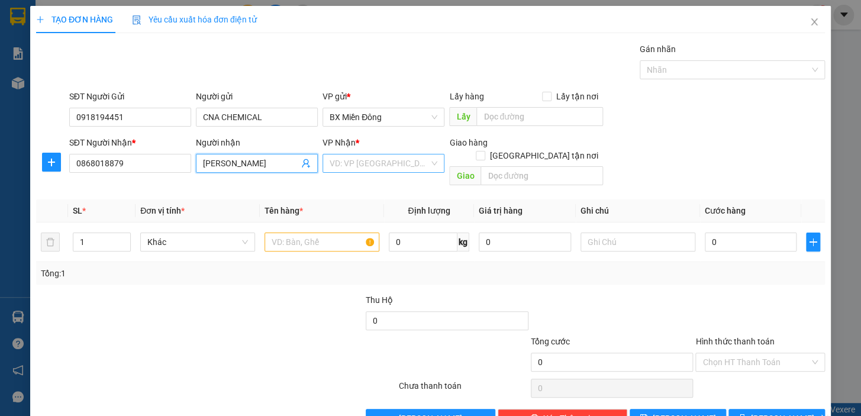
type input "VY HUỲNH"
click at [410, 168] on input "search" at bounding box center [379, 164] width 99 height 18
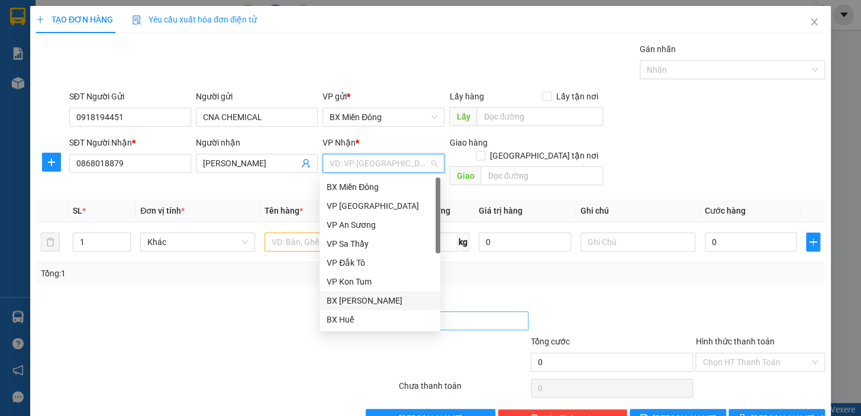
click at [380, 301] on div "BX Phạm Văn Đồng" at bounding box center [380, 300] width 107 height 13
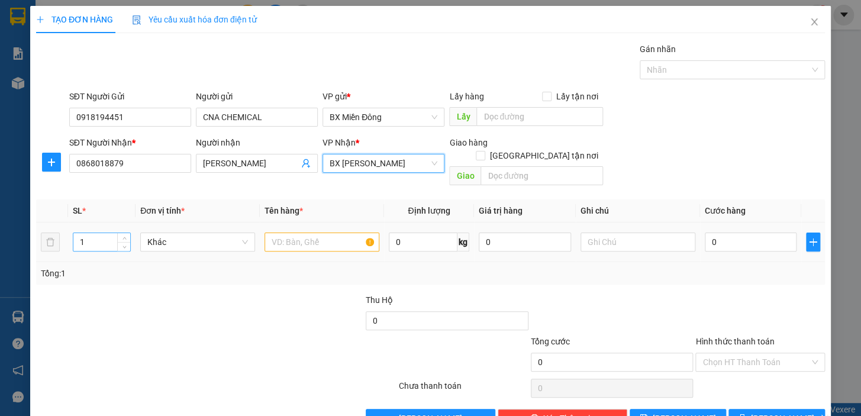
click at [87, 233] on input "1" at bounding box center [101, 242] width 57 height 18
type input "9"
type input "3"
type input "3 CUỘN"
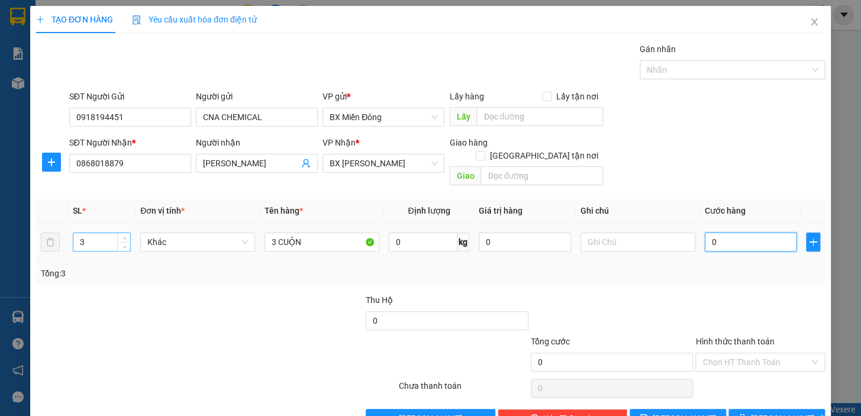
type input "3"
type input "30"
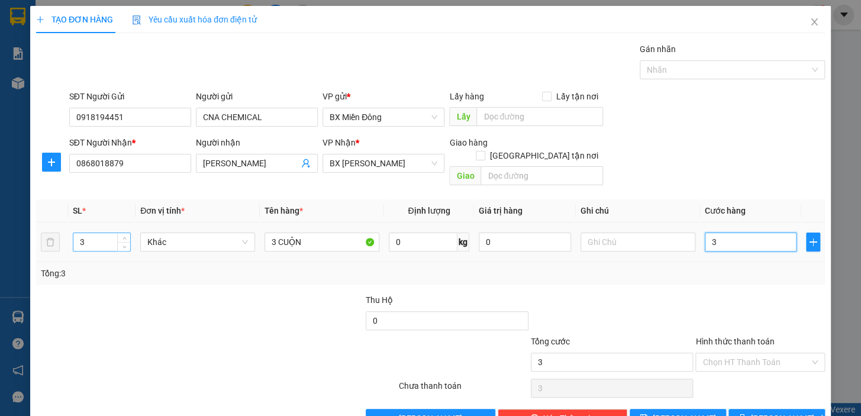
type input "30"
type input "300"
type input "300.000"
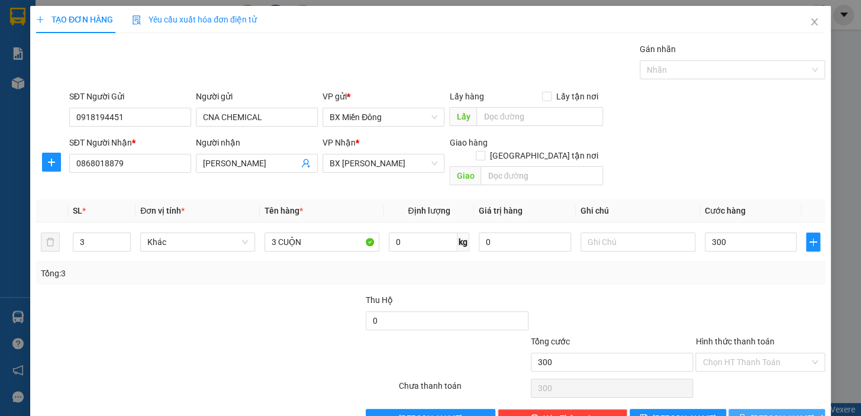
type input "300.000"
click at [799, 409] on button "Lưu và In" at bounding box center [777, 418] width 97 height 19
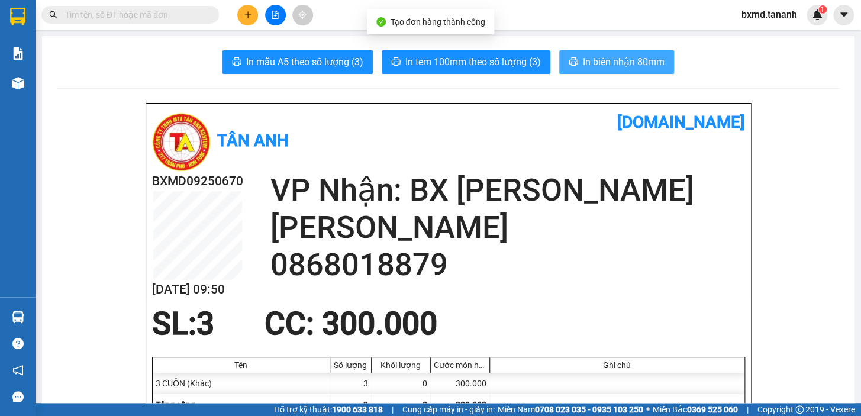
click at [616, 65] on span "In biên nhận 80mm" at bounding box center [624, 61] width 82 height 15
